Goal: Complete application form

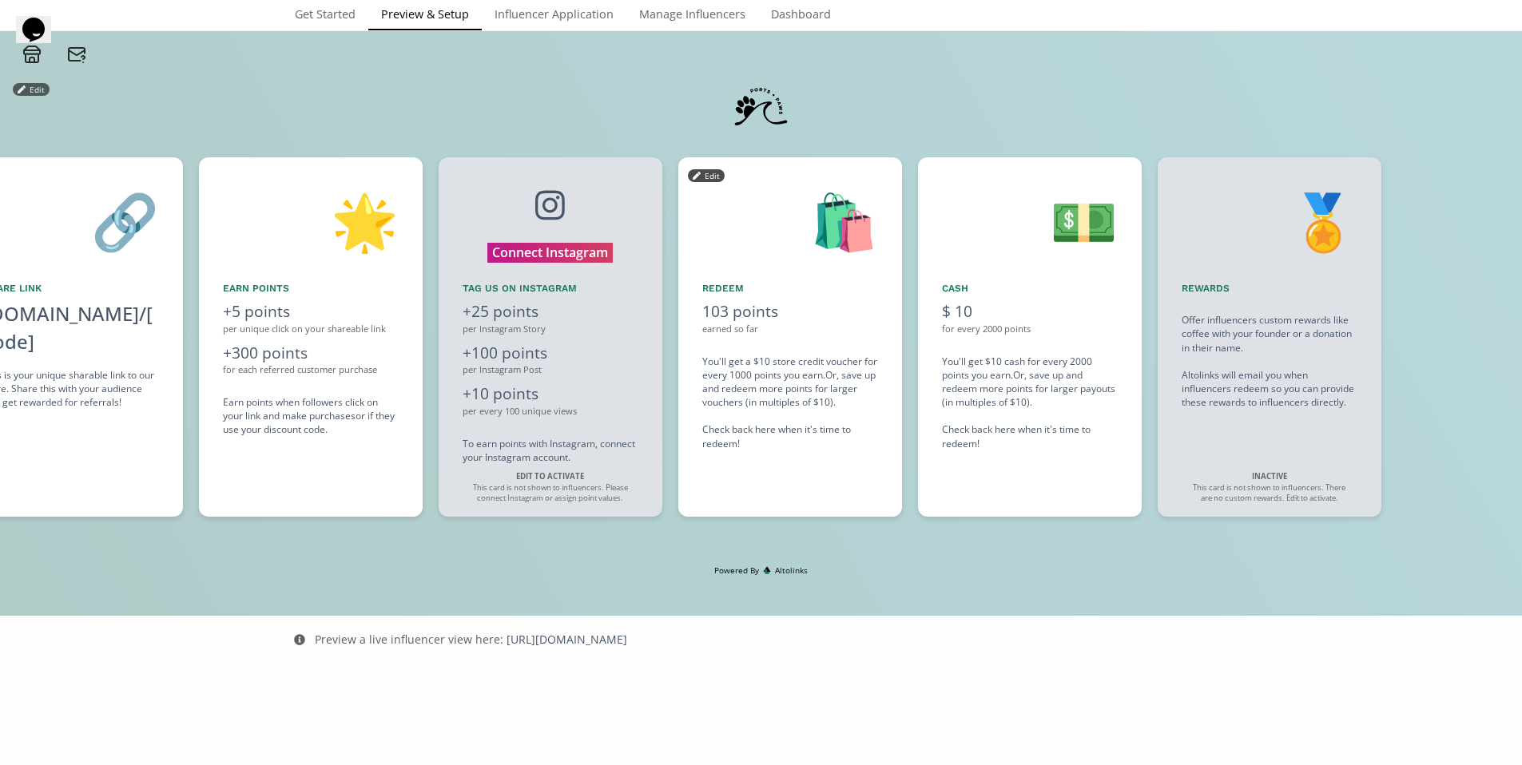
scroll to position [0, 1438]
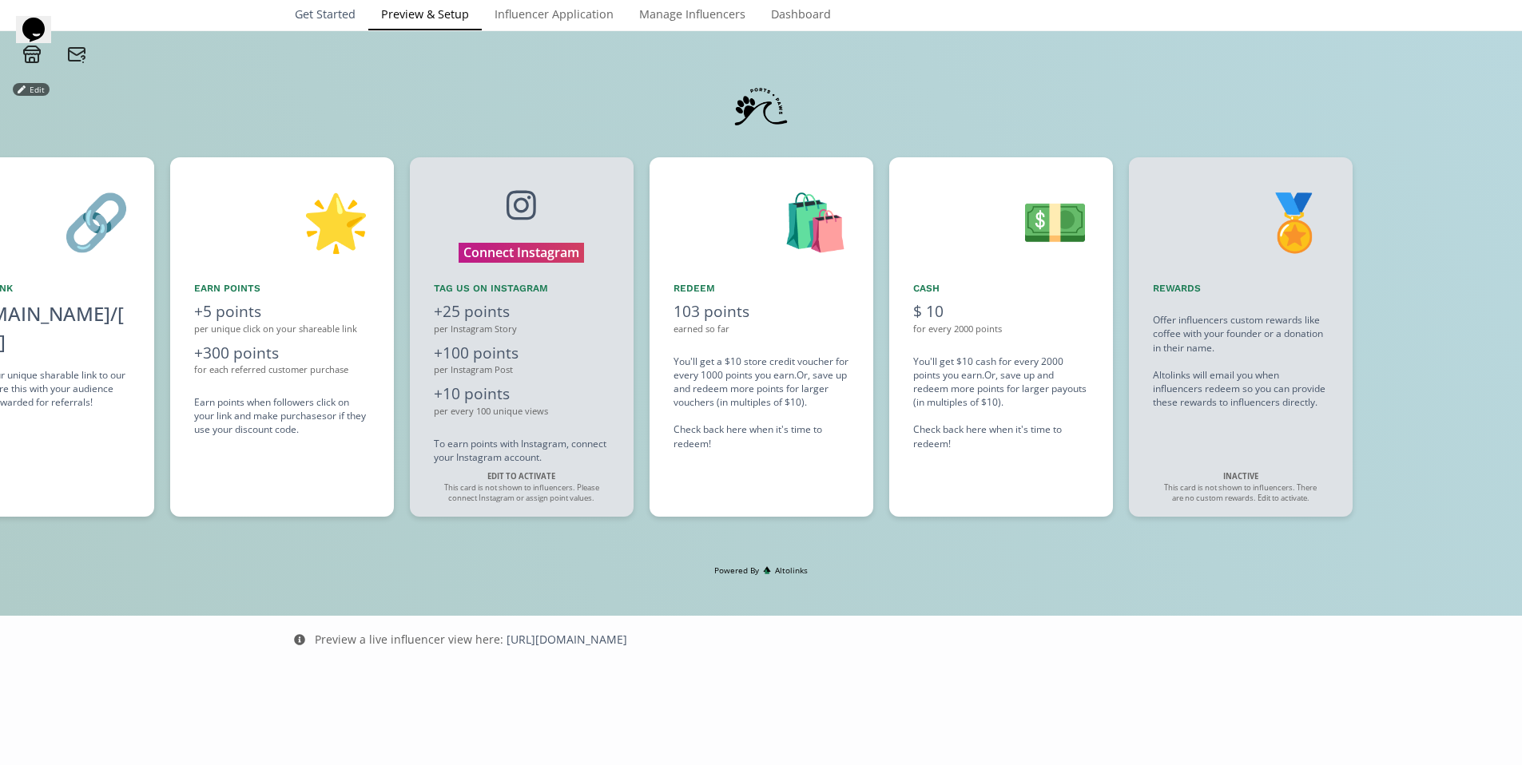
click at [312, 12] on link "Get Started" at bounding box center [325, 16] width 86 height 32
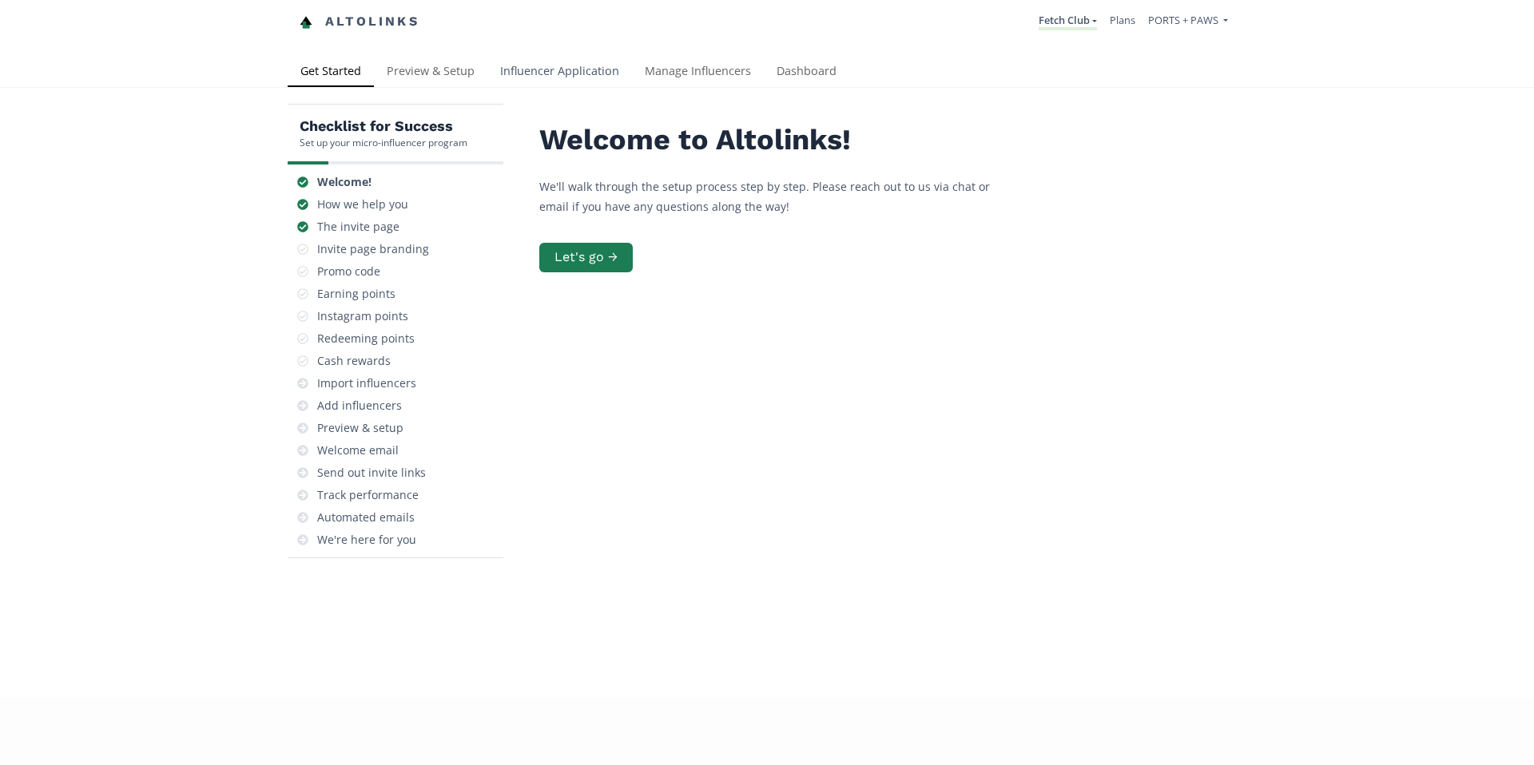
click at [535, 69] on link "Influencer Application" at bounding box center [559, 73] width 145 height 32
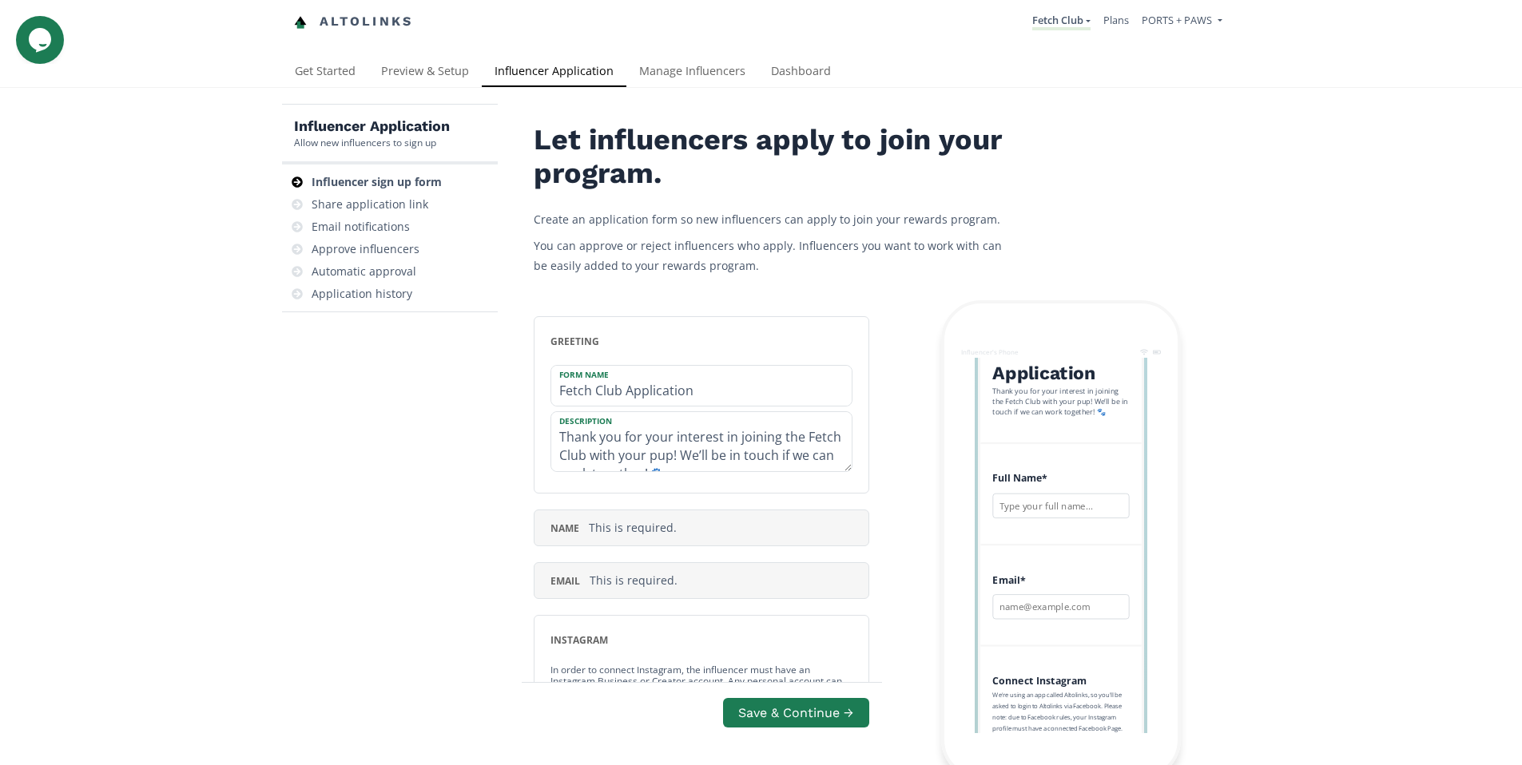
scroll to position [180, 0]
click at [1080, 440] on div "Fetch Club Application Thank you for your interest in joining the Fetch Club wi…" at bounding box center [1060, 368] width 161 height 143
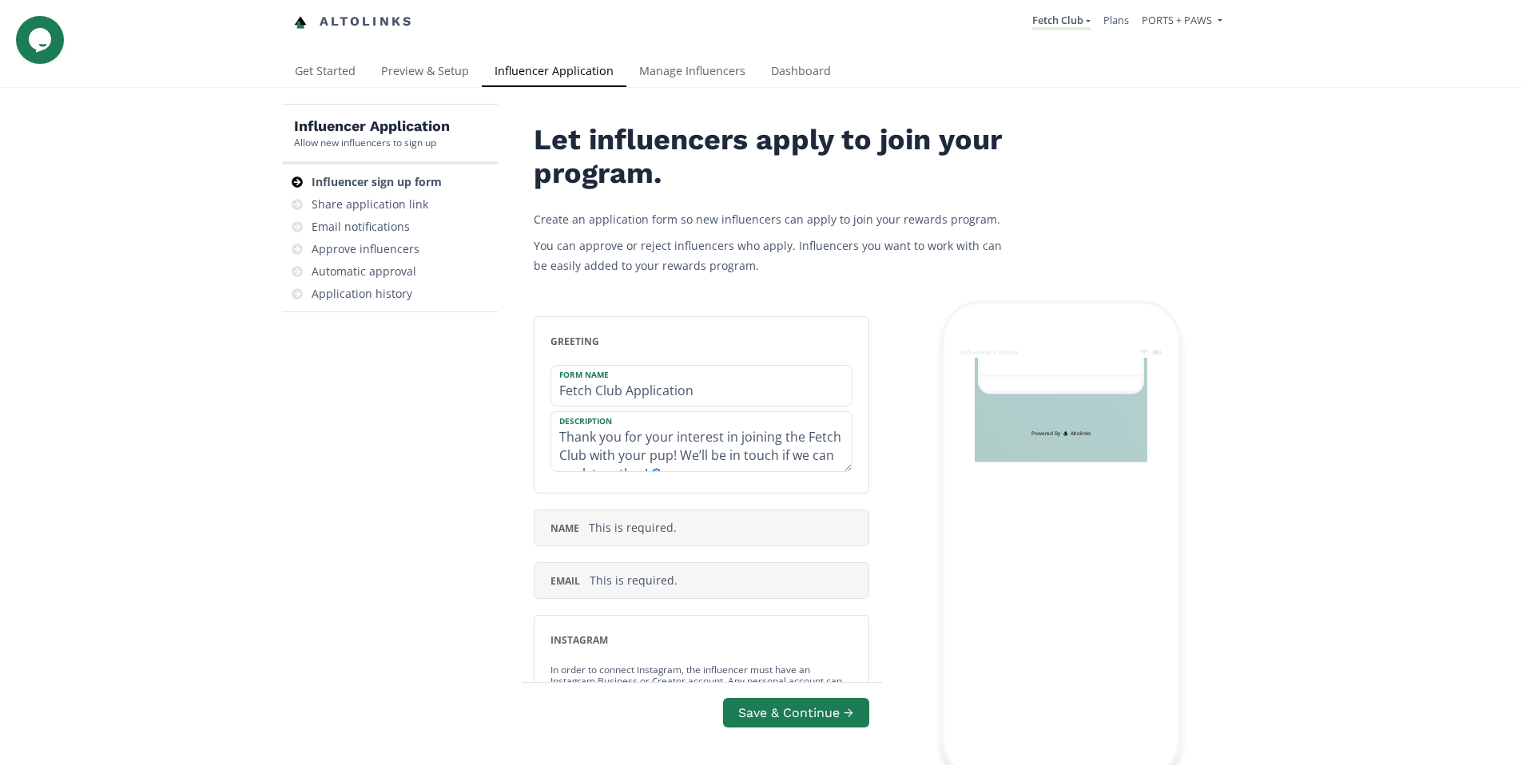
scroll to position [983, 0]
